Goal: Transaction & Acquisition: Register for event/course

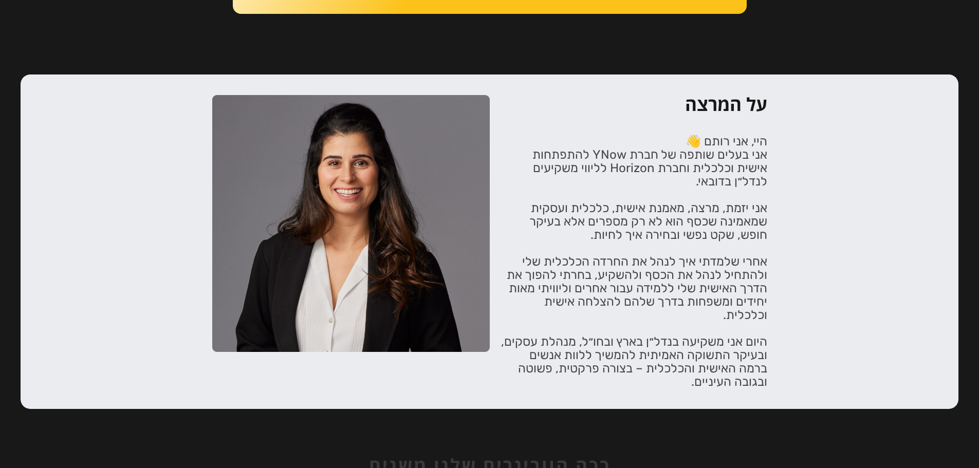
scroll to position [1336, 0]
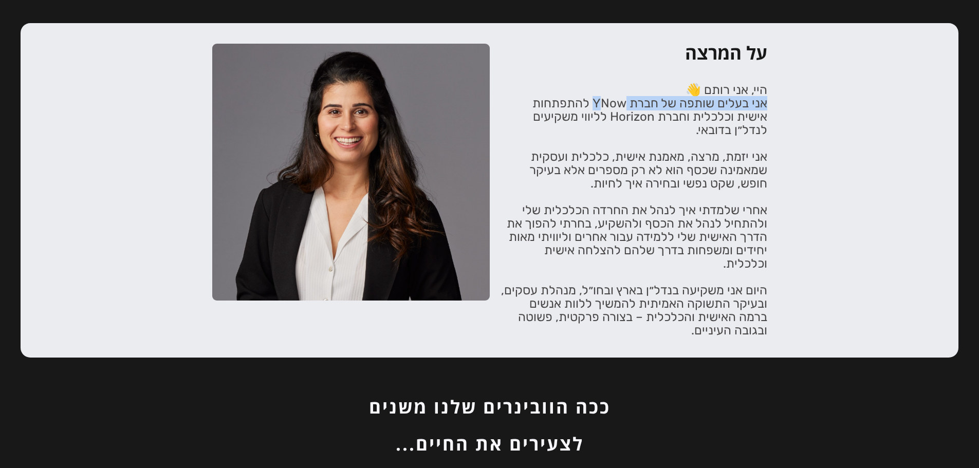
drag, startPoint x: 769, startPoint y: 103, endPoint x: 599, endPoint y: 106, distance: 170.6
click at [599, 106] on div "על המרצה היי, אני רותם 👋 אני בעלים שותפה של חברת YNow להתפתחות אישית וכלכלית וח…" at bounding box center [489, 190] width 616 height 293
click at [599, 106] on p "היי, אני רותם 👋 אני בעלים שותפה של חברת YNow להתפתחות אישית וכלכלית וחברת Horiz…" at bounding box center [633, 210] width 267 height 254
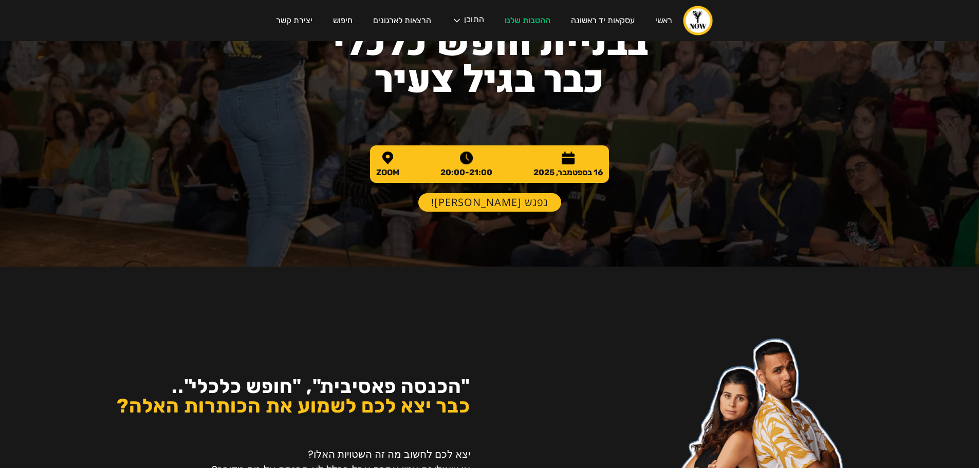
scroll to position [0, 0]
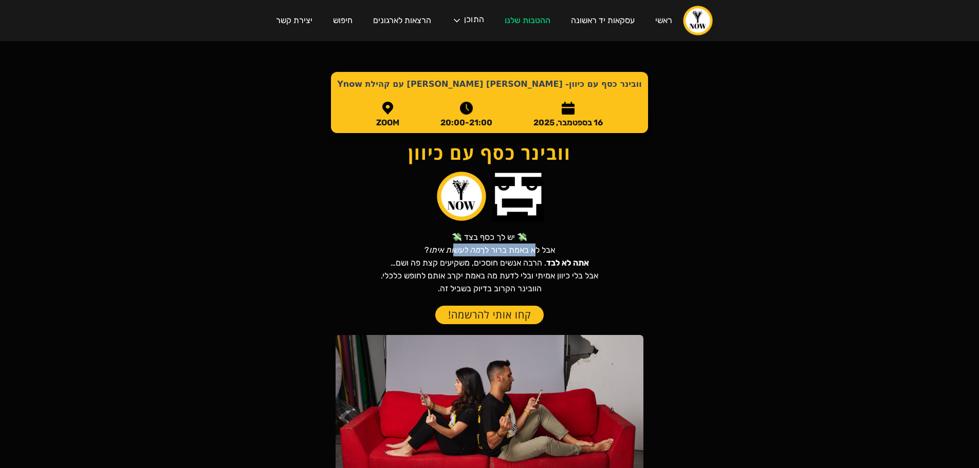
drag, startPoint x: 451, startPoint y: 245, endPoint x: 549, endPoint y: 251, distance: 98.3
click at [537, 250] on p "💸 יש לך כסף בצד 💸 אבל לא באמת ברור לך מה לעשות איתו ? אתה לא לבד . הרבה אנשים ח…" at bounding box center [489, 263] width 217 height 64
click at [565, 256] on p "💸 יש לך כסף בצד 💸 אבל לא באמת ברור לך מה לעשות איתו ? אתה לא לבד . הרבה אנשים ח…" at bounding box center [489, 263] width 217 height 64
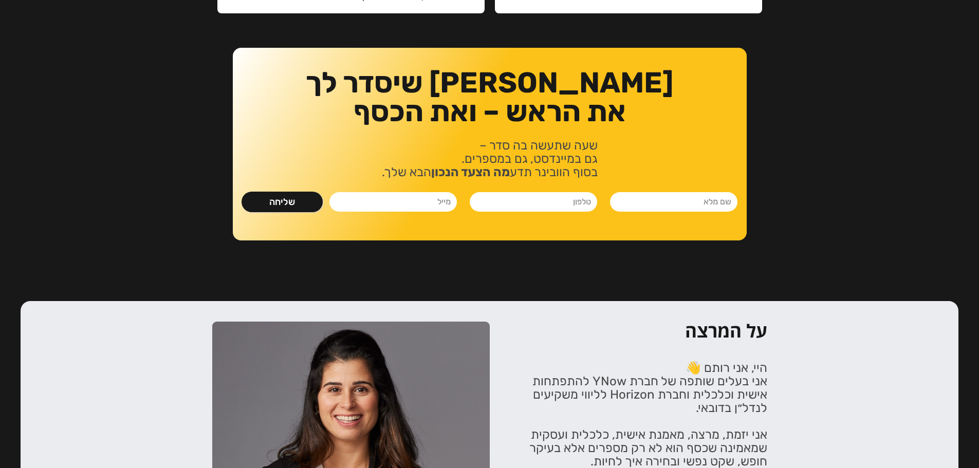
scroll to position [1027, 0]
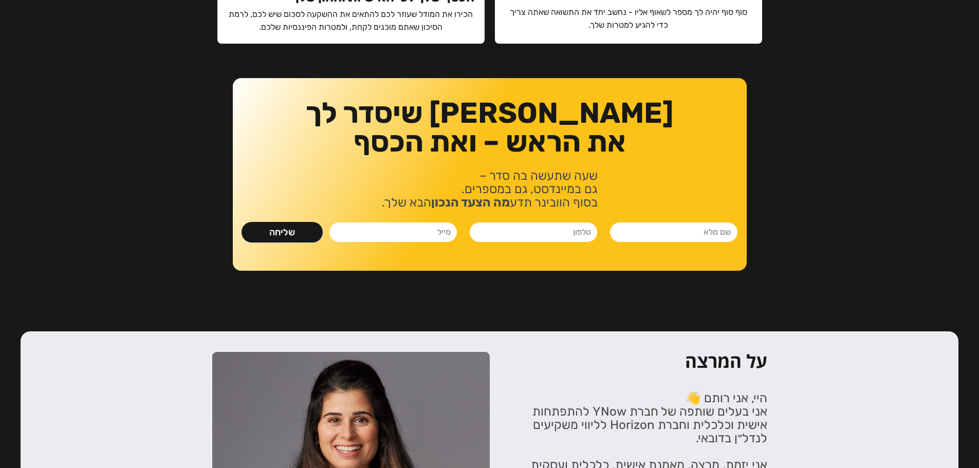
click at [662, 235] on input "נלחמים ומשקיעים- ספר" at bounding box center [673, 232] width 127 height 20
click at [690, 226] on input "נלחמים ומשקיעים- ספר" at bounding box center [673, 232] width 127 height 20
click at [668, 228] on input "נלחמים ומשקיעים- ספר" at bounding box center [673, 232] width 127 height 20
type input "בדיקה"
click at [554, 235] on input "נלחמים ומשקיעים- ספר" at bounding box center [533, 232] width 127 height 20
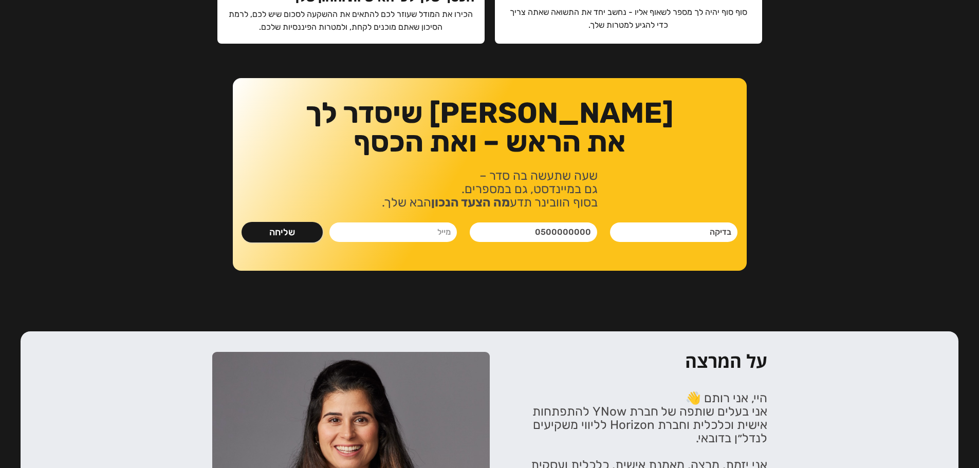
type input "0500000000"
click at [427, 239] on input "נלחמים ומשקיעים- ספר" at bounding box center [392, 232] width 127 height 20
type input "ד"
type input "stammail@mail.fiktivi"
click at [300, 231] on input "שליחה" at bounding box center [281, 232] width 81 height 21
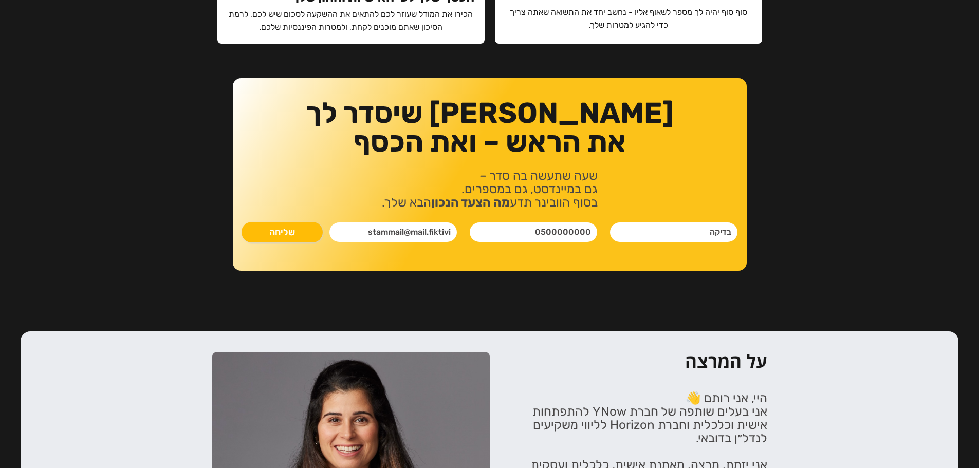
type input "רק שניה.."
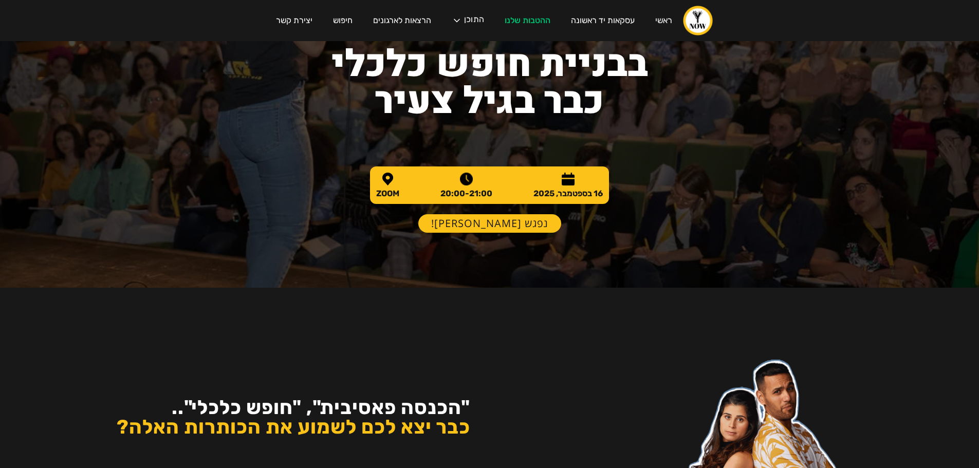
scroll to position [0, 0]
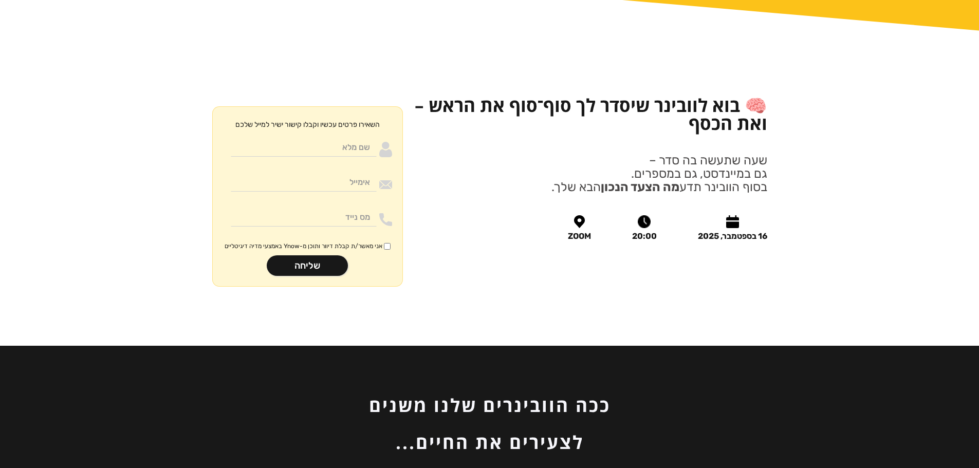
scroll to position [1130, 0]
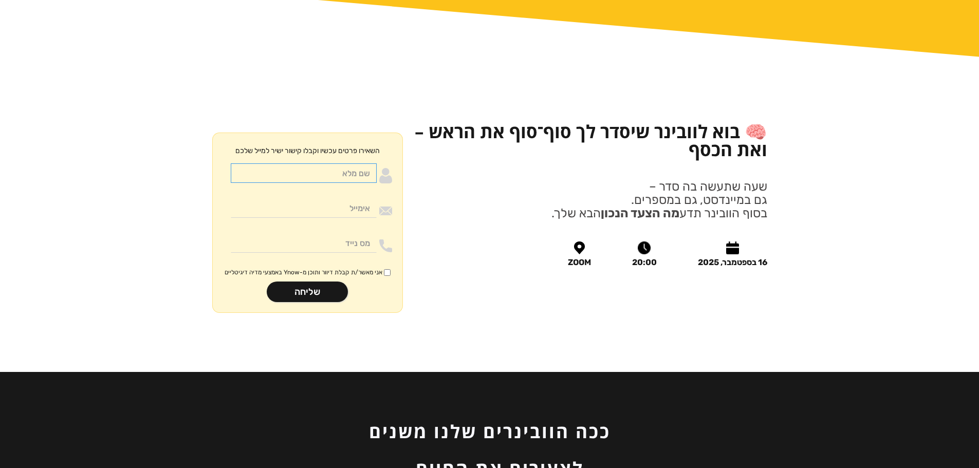
click at [348, 163] on input "Moneywithdirection" at bounding box center [304, 173] width 146 height 20
type input "בדיקה"
click at [344, 198] on input "Moneywithdirection" at bounding box center [304, 208] width 146 height 20
type input "[EMAIL_ADDRESS][DOMAIN_NAME]"
click at [342, 233] on input "Moneywithdirection" at bounding box center [304, 243] width 146 height 20
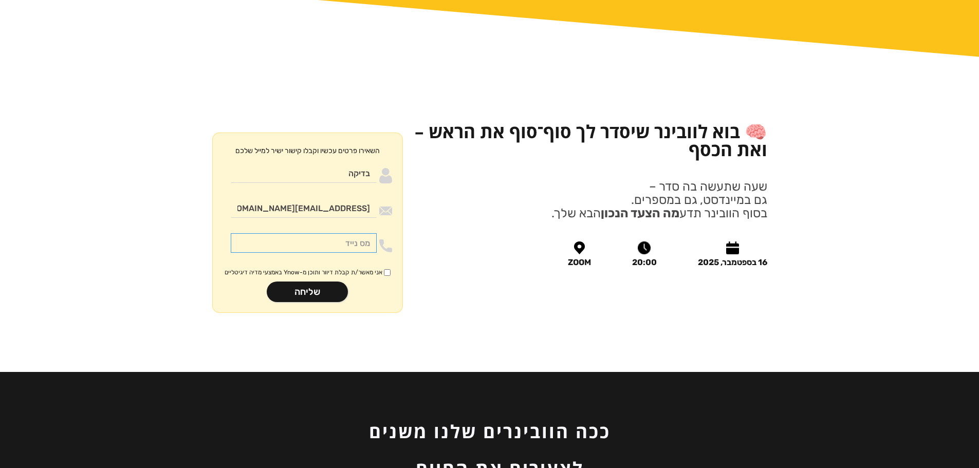
type input "0532776193"
click at [385, 269] on input "אני מאשר/ת קבלת דיוור ותוכן מ-Ynow באמצעי מדיה דיגיטליים" at bounding box center [387, 272] width 7 height 7
checkbox input "true"
click at [332, 282] on input "שליחה" at bounding box center [307, 292] width 81 height 21
type input "רק שניה.."
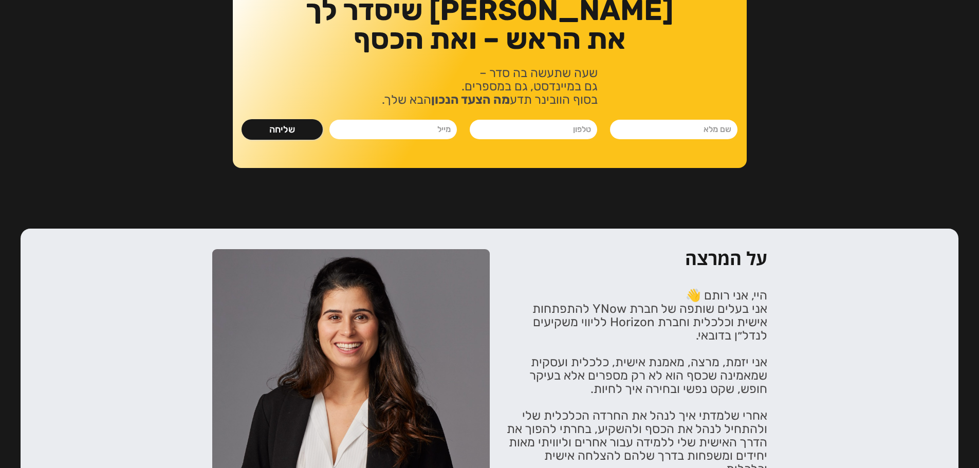
scroll to position [925, 0]
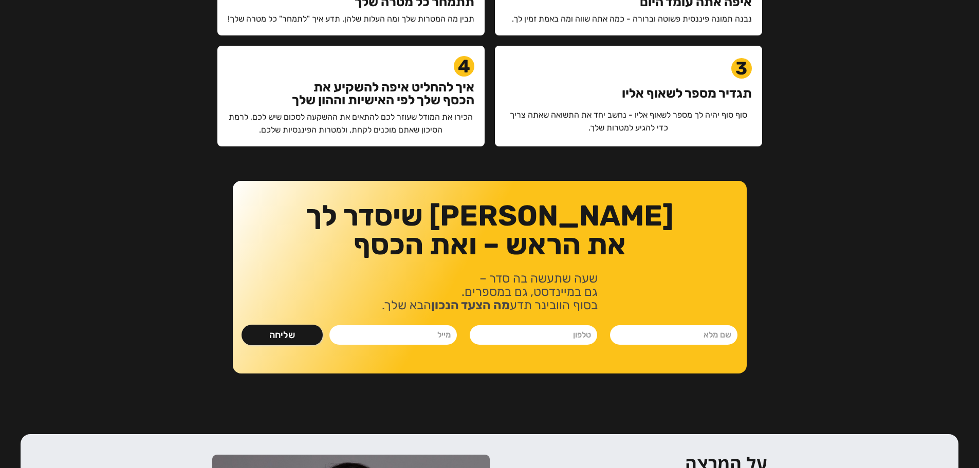
click at [660, 339] on input "נלחמים ומשקיעים- ספר" at bounding box center [673, 335] width 127 height 20
type input "בדיקה"
click at [552, 334] on input "נלחמים ומשקיעים- ספר" at bounding box center [533, 335] width 127 height 20
type input "0532776193"
click at [382, 336] on input "נלחמים ומשקיעים- ספר" at bounding box center [392, 335] width 127 height 20
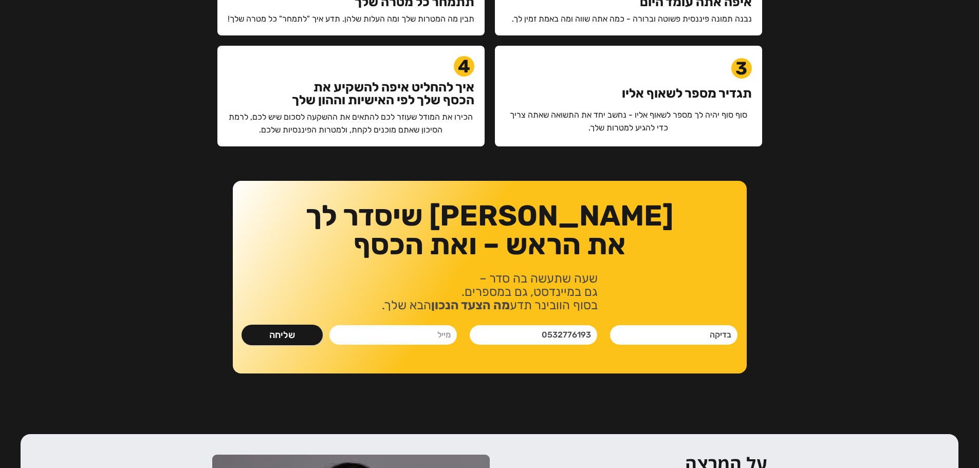
type input "[EMAIL_ADDRESS][DOMAIN_NAME]"
click at [301, 338] on input "שליחה" at bounding box center [281, 335] width 81 height 21
type input "רק שניה.."
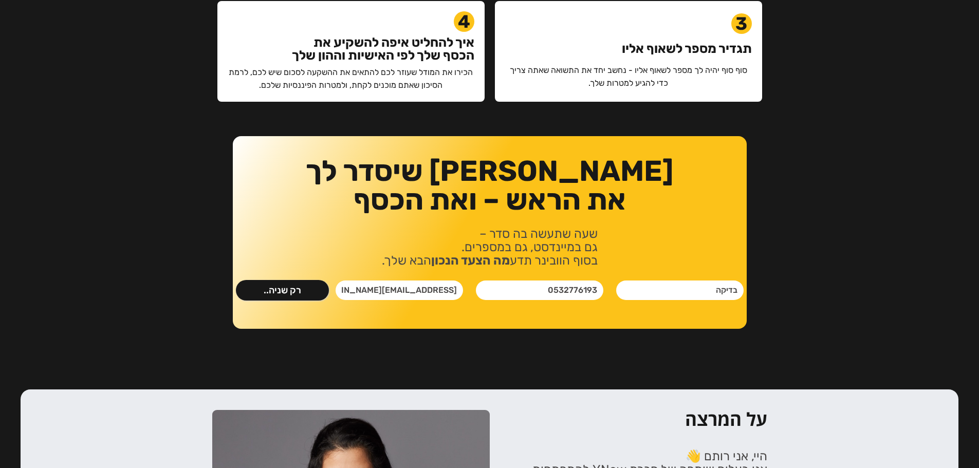
scroll to position [976, 0]
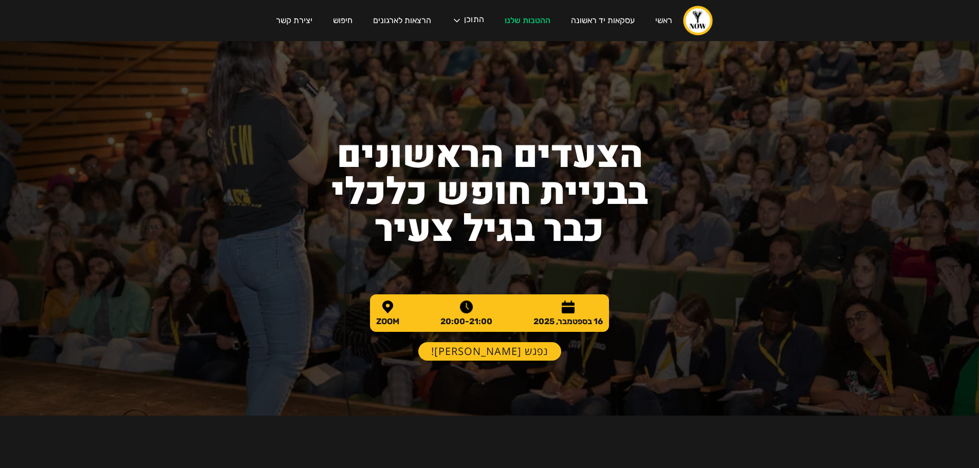
scroll to position [976, 0]
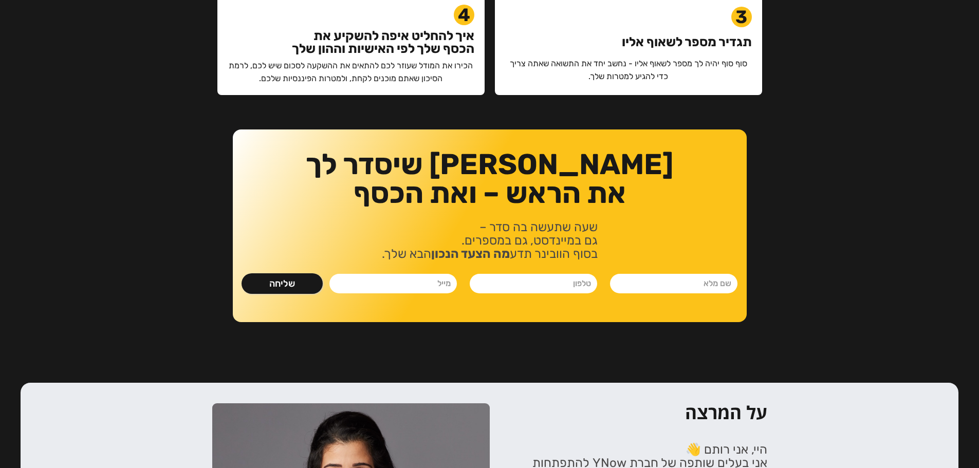
click at [669, 287] on input "נלחמים ומשקיעים- ספר" at bounding box center [673, 284] width 127 height 20
type input "בדיקה"
click at [578, 283] on input "נלחמים ומשקיעים- ספר" at bounding box center [533, 284] width 127 height 20
type input "0532776193"
click at [436, 284] on input "נלחמים ומשקיעים- ספר" at bounding box center [392, 284] width 127 height 20
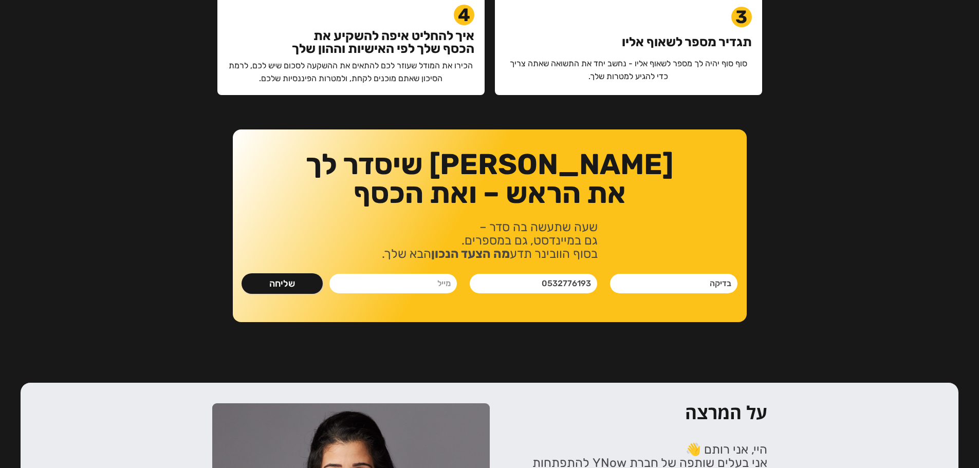
type input "[EMAIL_ADDRESS][DOMAIN_NAME]"
click at [317, 290] on input "שליחה" at bounding box center [281, 283] width 81 height 21
type input "רק שניה.."
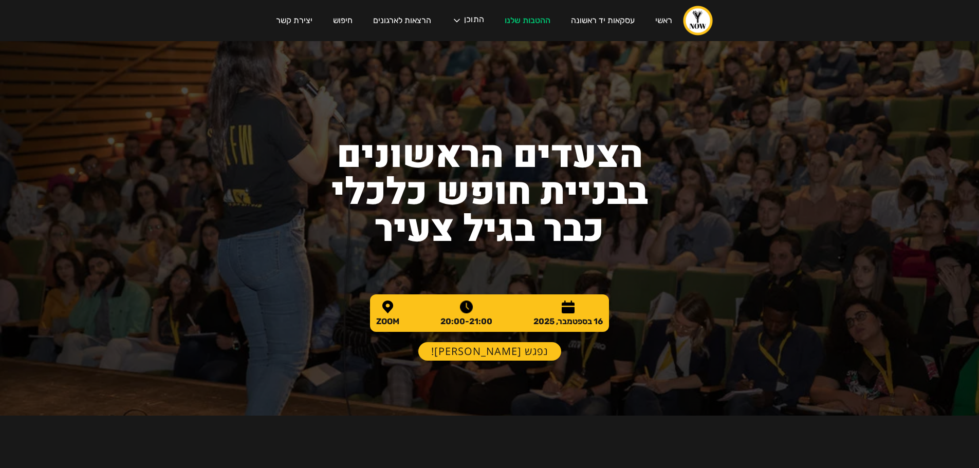
scroll to position [976, 0]
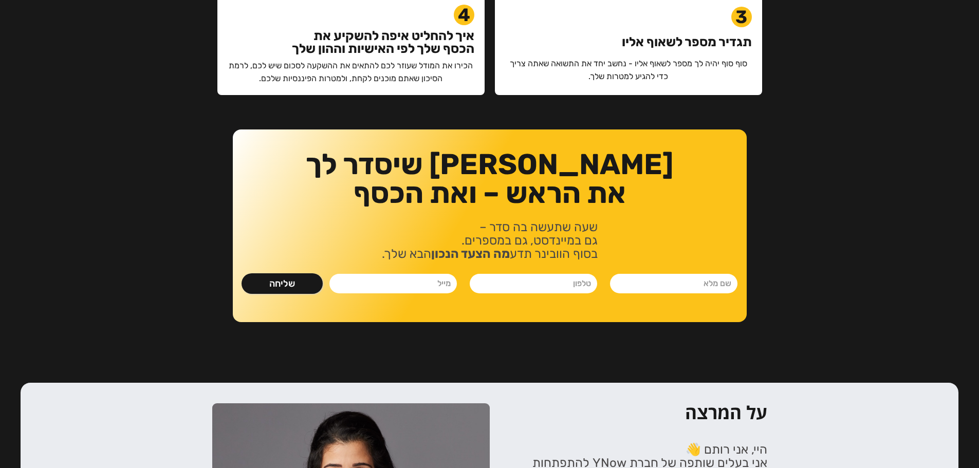
click at [686, 290] on input "נלחמים ומשקיעים- ספר" at bounding box center [673, 284] width 127 height 20
type input "בדיקה"
click at [560, 280] on input "נלחמים ומשקיעים- ספר" at bounding box center [533, 284] width 127 height 20
type input "0532776193"
click at [422, 276] on input "נלחמים ומשקיעים- ספר" at bounding box center [392, 284] width 127 height 20
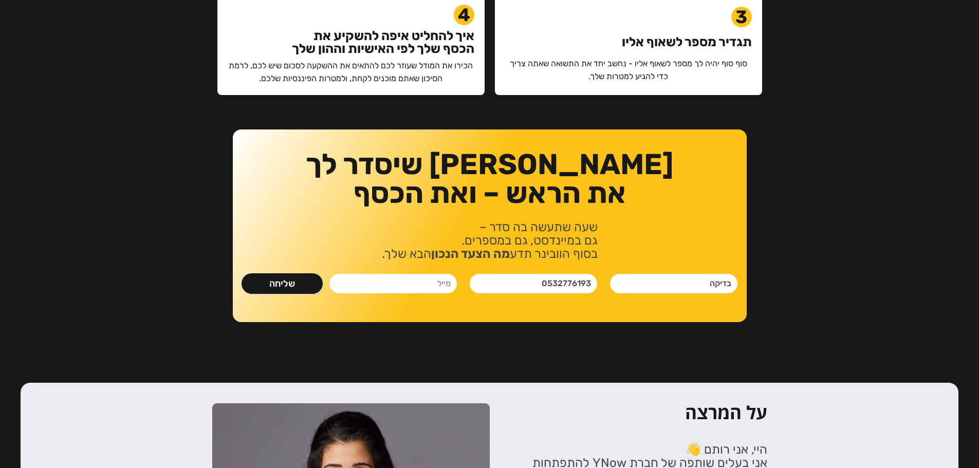
type input "[EMAIL_ADDRESS][DOMAIN_NAME]"
click at [288, 293] on input "שליחה" at bounding box center [281, 283] width 81 height 21
type input "רק שניה.."
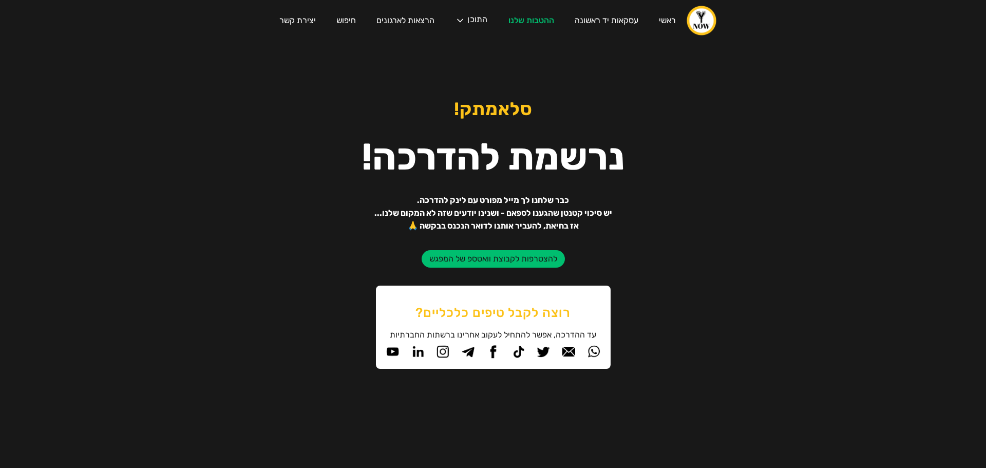
click at [663, 200] on div "סלאמתק! נרשמת להדרכה! כבר שלחנו לך מייל מפורט עם לינק להדרכה. יש סיכוי קטנטן שה…" at bounding box center [493, 230] width 986 height 379
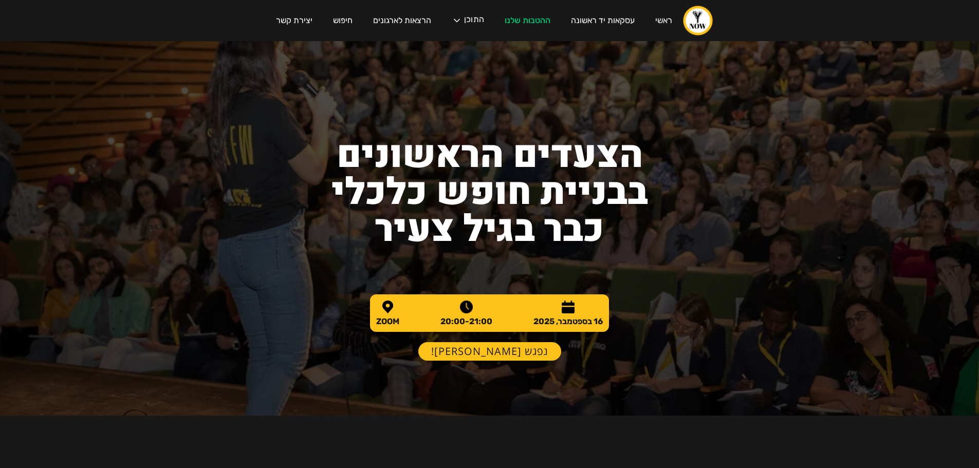
scroll to position [976, 0]
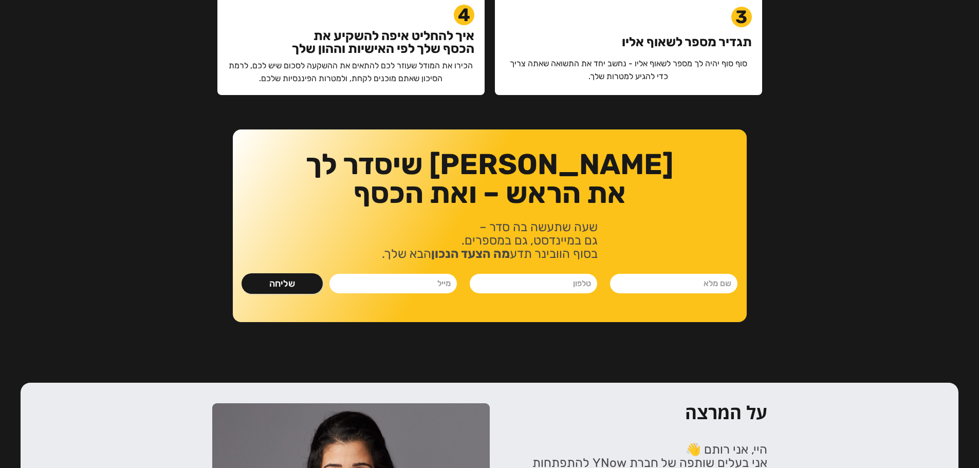
click at [671, 279] on input "נלחמים ומשקיעים- ספר" at bounding box center [673, 284] width 127 height 20
type input "בדיקה"
click at [530, 286] on input "נלחמים ומשקיעים- ספר" at bounding box center [533, 284] width 127 height 20
type input "0532776193"
click at [414, 284] on input "נלחמים ומשקיעים- ספר" at bounding box center [392, 284] width 127 height 20
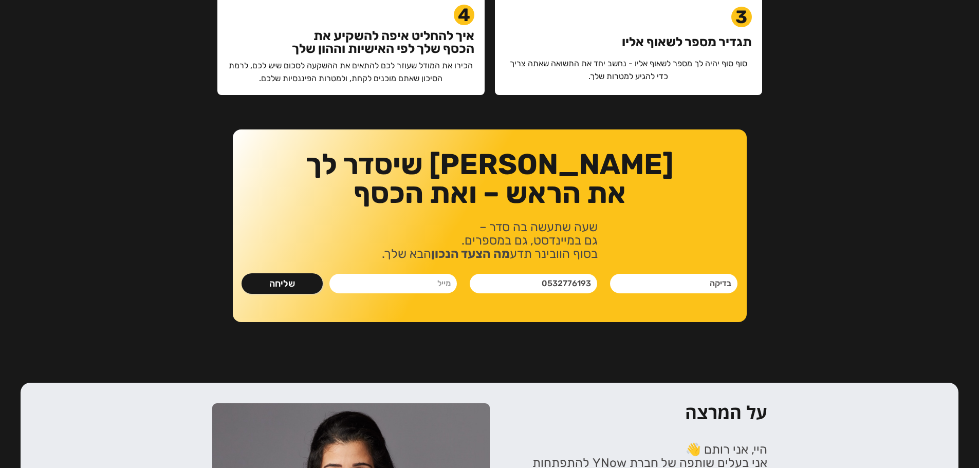
type input "[EMAIL_ADDRESS][DOMAIN_NAME]"
click at [295, 276] on input "שליחה" at bounding box center [281, 283] width 81 height 21
type input "רק שניה.."
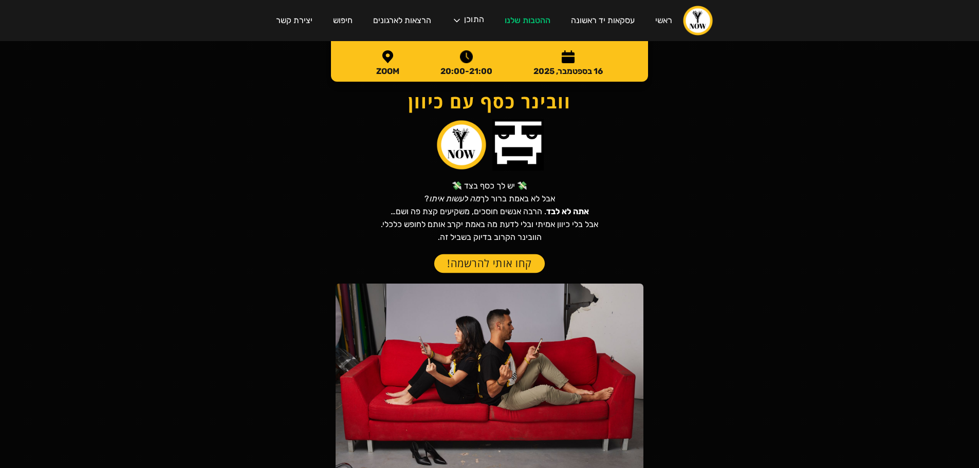
click at [502, 264] on link "קחו אותי להרשמה!" at bounding box center [489, 263] width 110 height 19
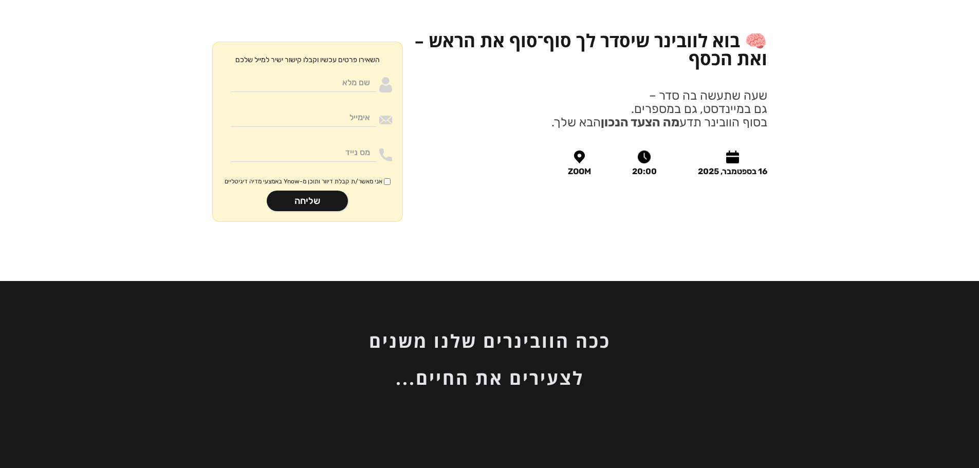
scroll to position [1223, 0]
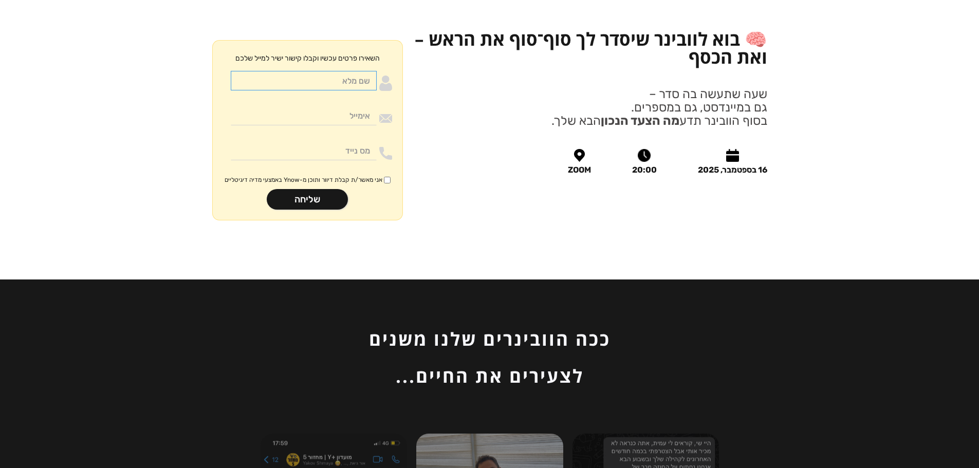
click at [350, 71] on div "Moneywithdirection" at bounding box center [307, 83] width 169 height 25
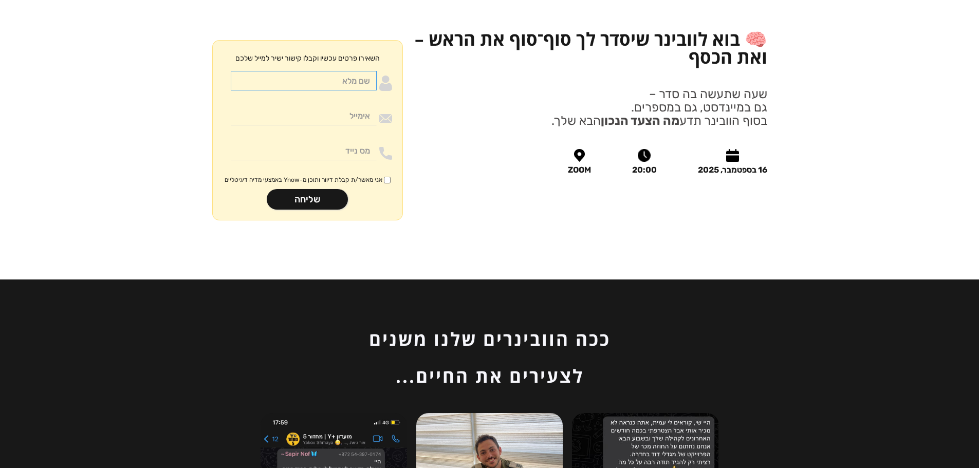
type input "בדיקה"
click at [344, 106] on input "Moneywithdirection" at bounding box center [304, 116] width 146 height 20
type input "[EMAIL_ADDRESS][DOMAIN_NAME]"
click at [342, 141] on input "Moneywithdirection" at bounding box center [304, 151] width 146 height 20
type input "0532776193"
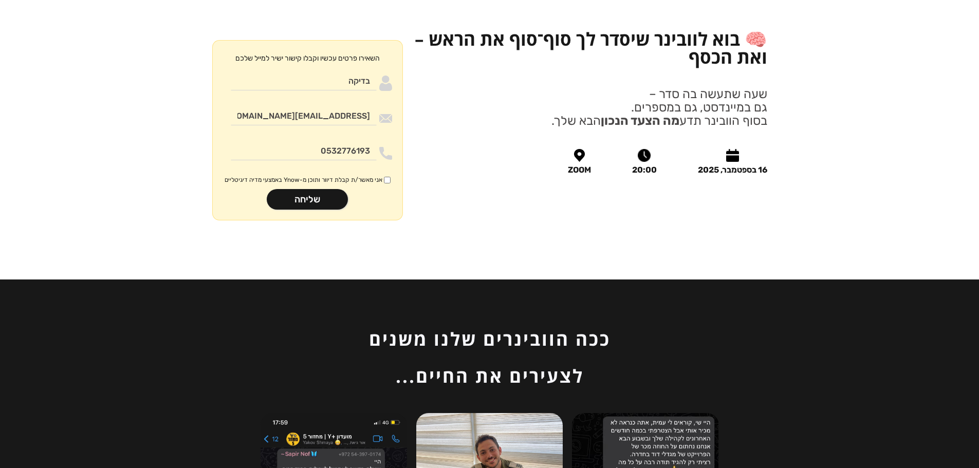
click at [388, 177] on input "אני מאשר/ת קבלת דיוור ותוכן מ-Ynow באמצעי מדיה דיגיטליים" at bounding box center [387, 180] width 7 height 7
checkbox input "true"
click at [304, 189] on input "שליחה" at bounding box center [307, 199] width 81 height 21
type input "רק שניה.."
